Goal: Information Seeking & Learning: Learn about a topic

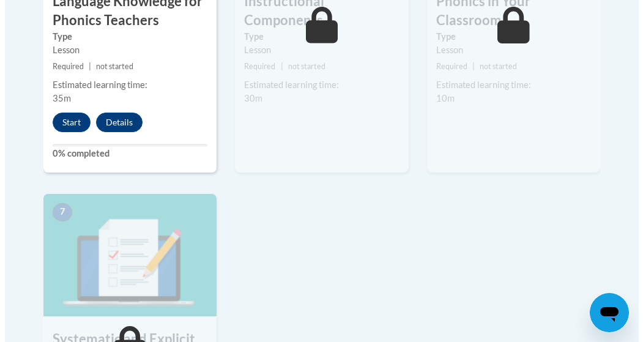
scroll to position [930, 0]
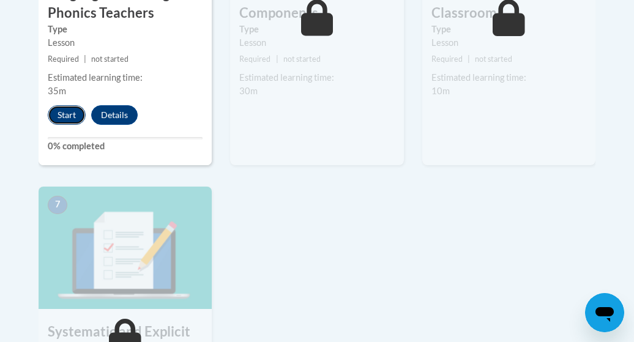
click at [62, 119] on button "Start" at bounding box center [67, 115] width 38 height 20
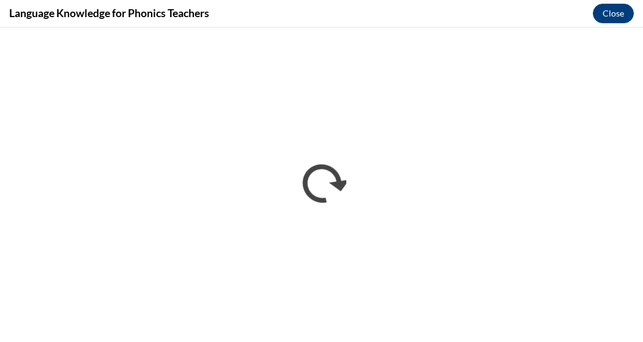
scroll to position [0, 0]
